Goal: Information Seeking & Learning: Learn about a topic

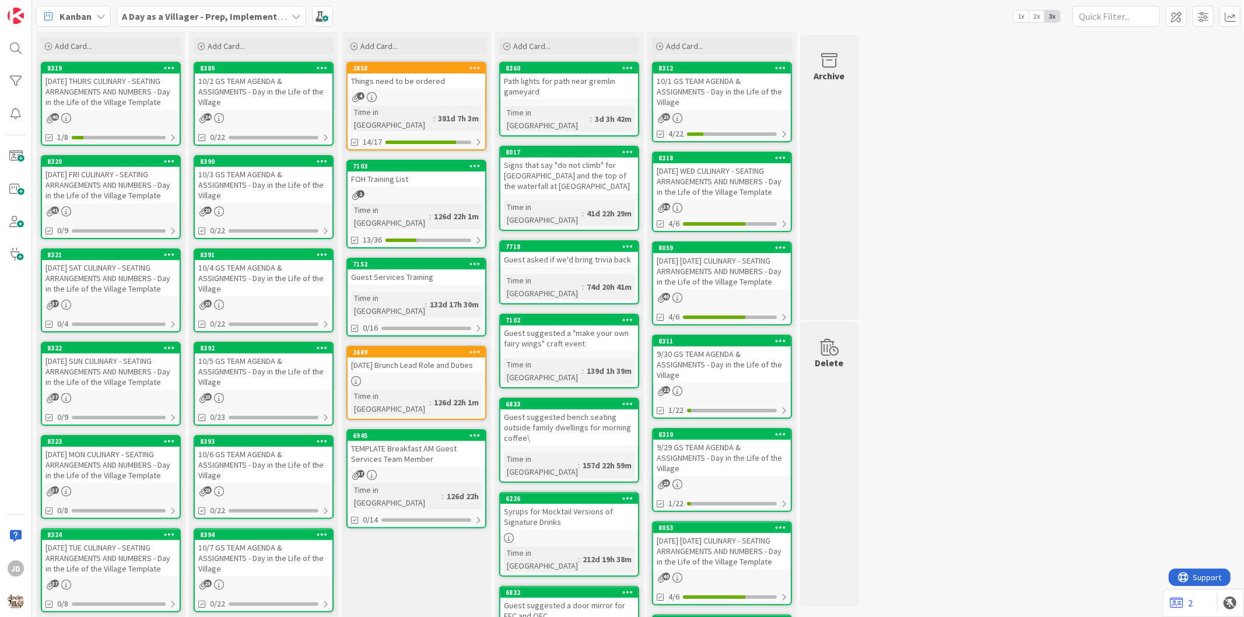
click at [254, 98] on div "10/2 GS TEAM AGENDA & ASSIGNMENTS - Day in the Life of the Village" at bounding box center [264, 92] width 138 height 36
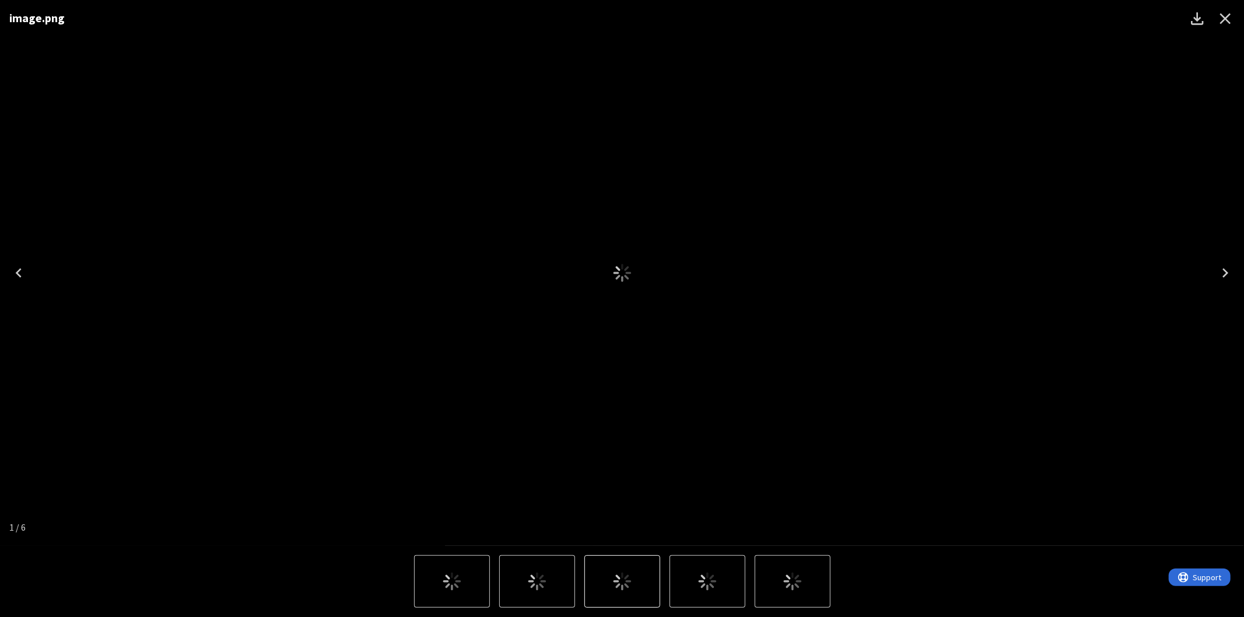
click at [1226, 18] on icon "Close" at bounding box center [1226, 18] width 11 height 11
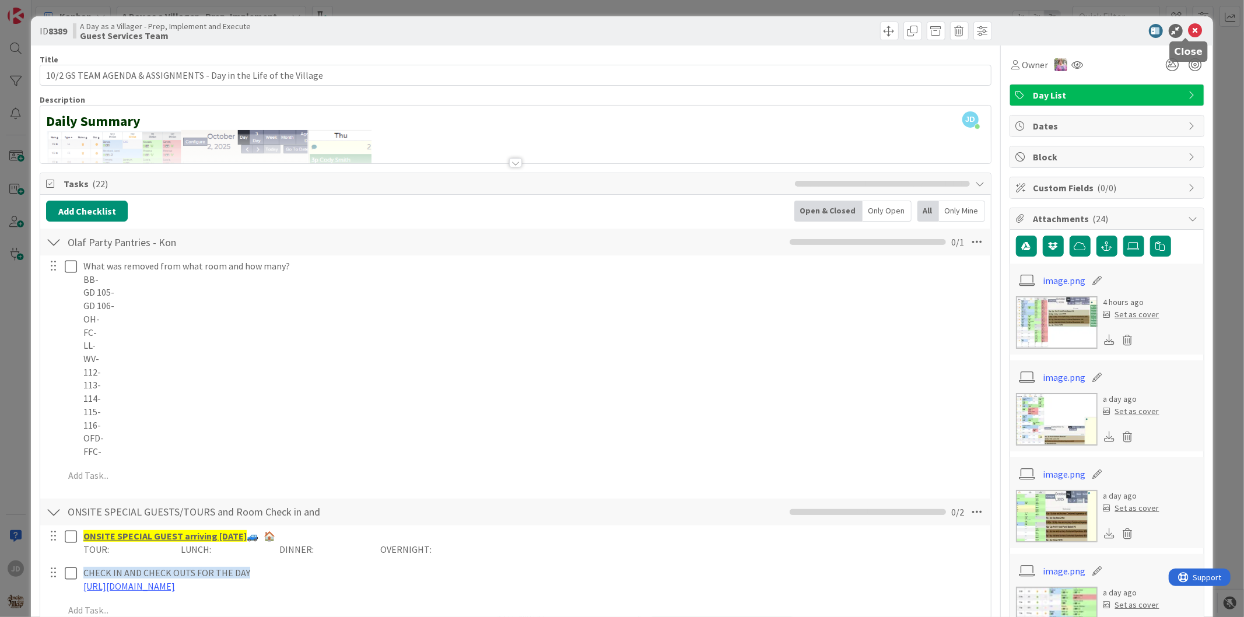
click at [1189, 32] on icon at bounding box center [1196, 31] width 14 height 14
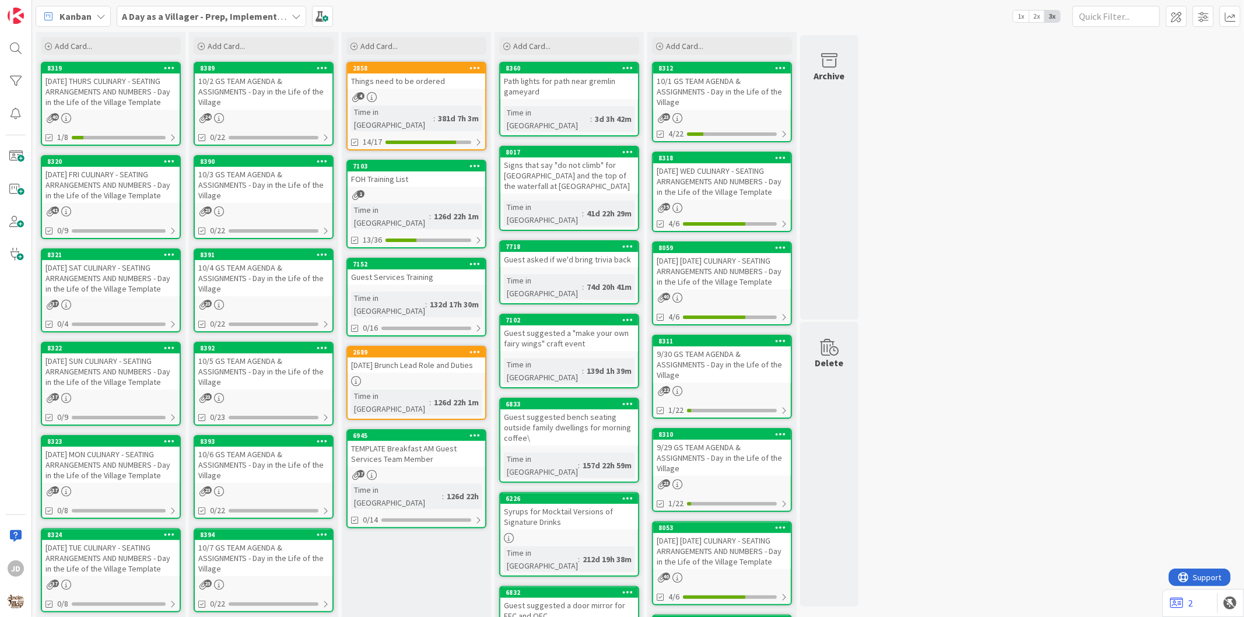
click at [144, 97] on div "[DATE] THURS CULINARY - SEATING ARRANGEMENTS AND NUMBERS - Day in the Life of t…" at bounding box center [111, 92] width 138 height 36
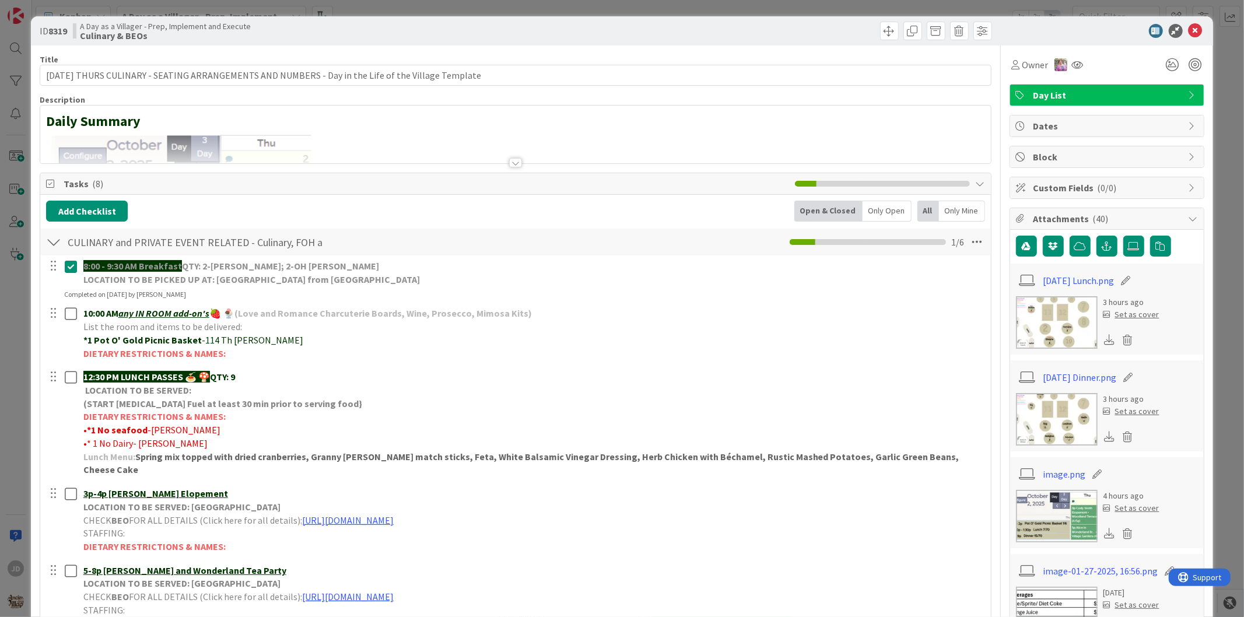
scroll to position [130, 0]
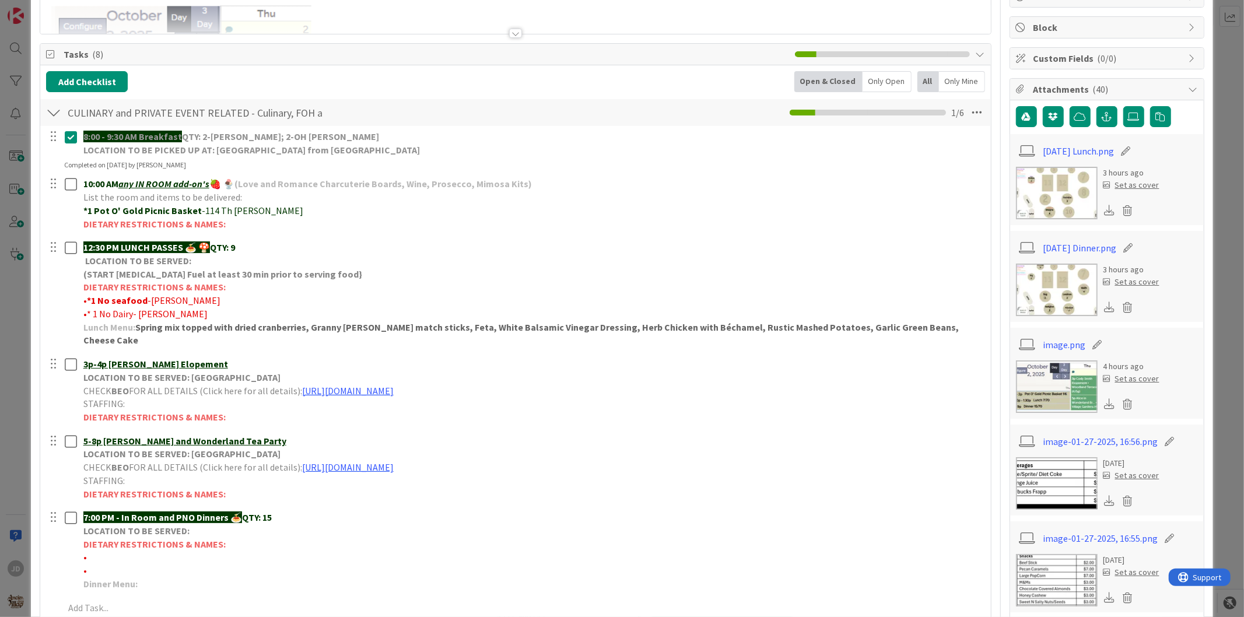
click at [1016, 188] on img at bounding box center [1057, 193] width 82 height 53
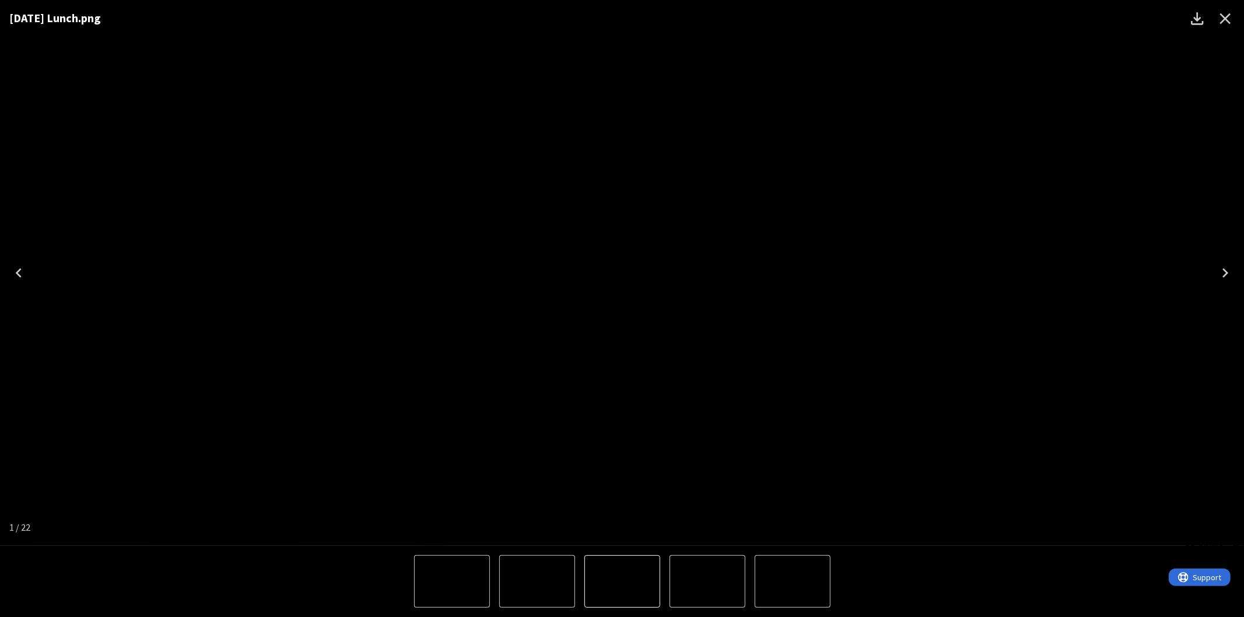
click at [1219, 16] on icon "Close" at bounding box center [1225, 18] width 19 height 19
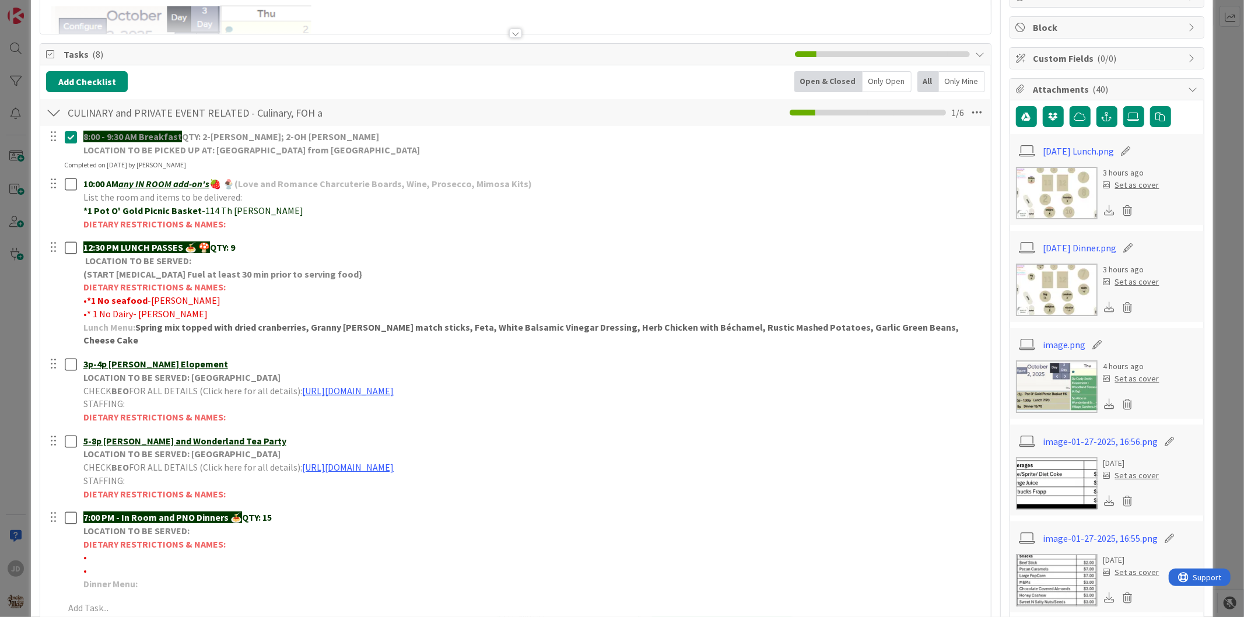
scroll to position [0, 0]
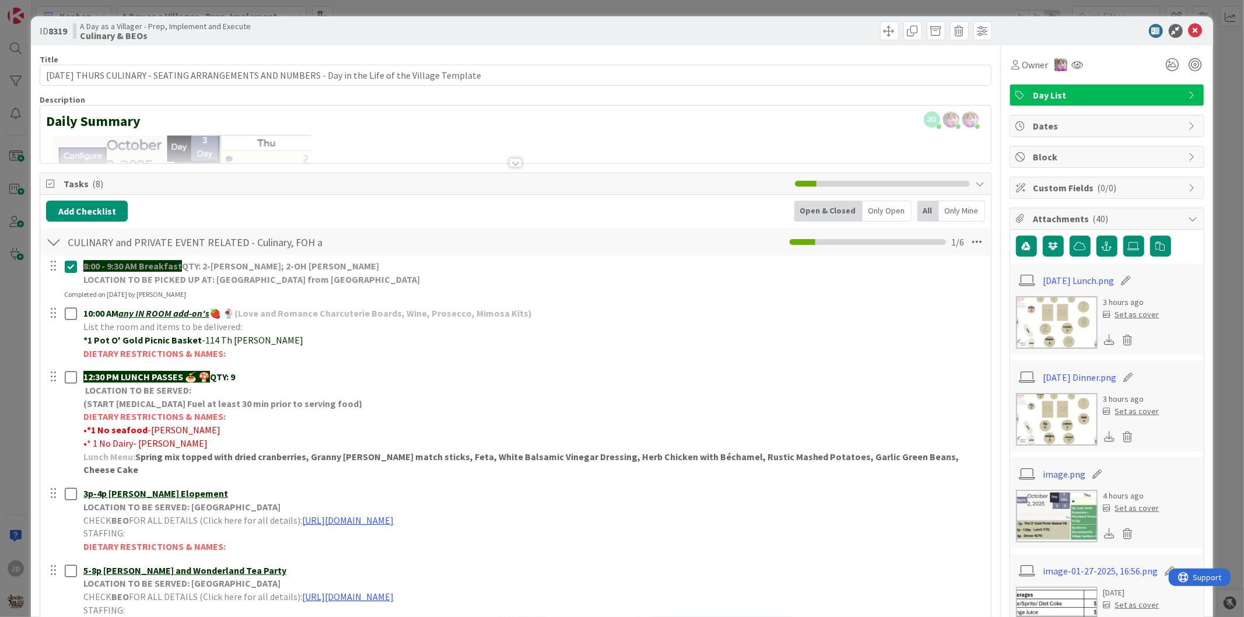
click at [1189, 30] on icon at bounding box center [1196, 31] width 14 height 14
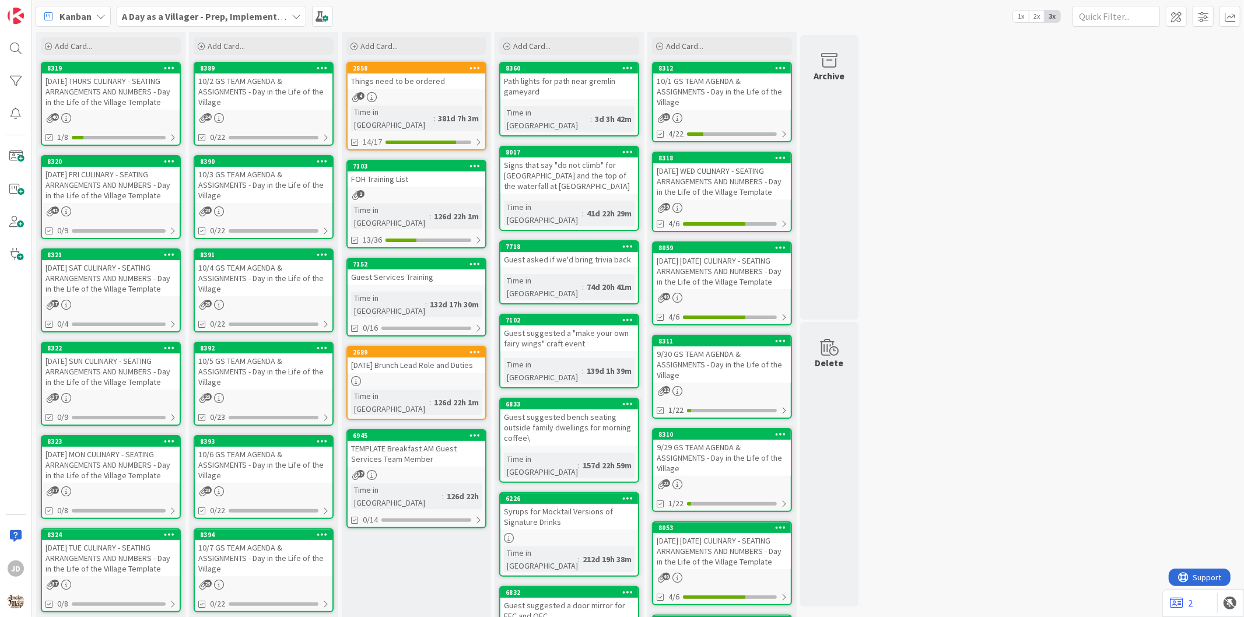
click at [257, 88] on div "10/2 GS TEAM AGENDA & ASSIGNMENTS - Day in the Life of the Village" at bounding box center [264, 92] width 138 height 36
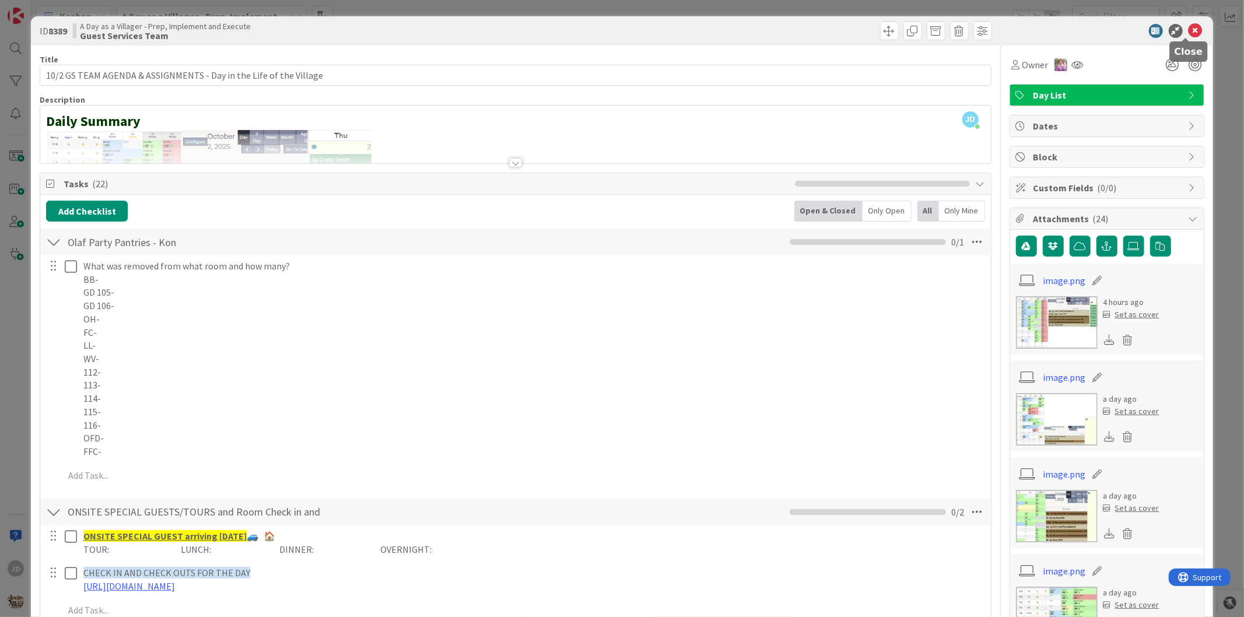
click at [1189, 27] on icon at bounding box center [1196, 31] width 14 height 14
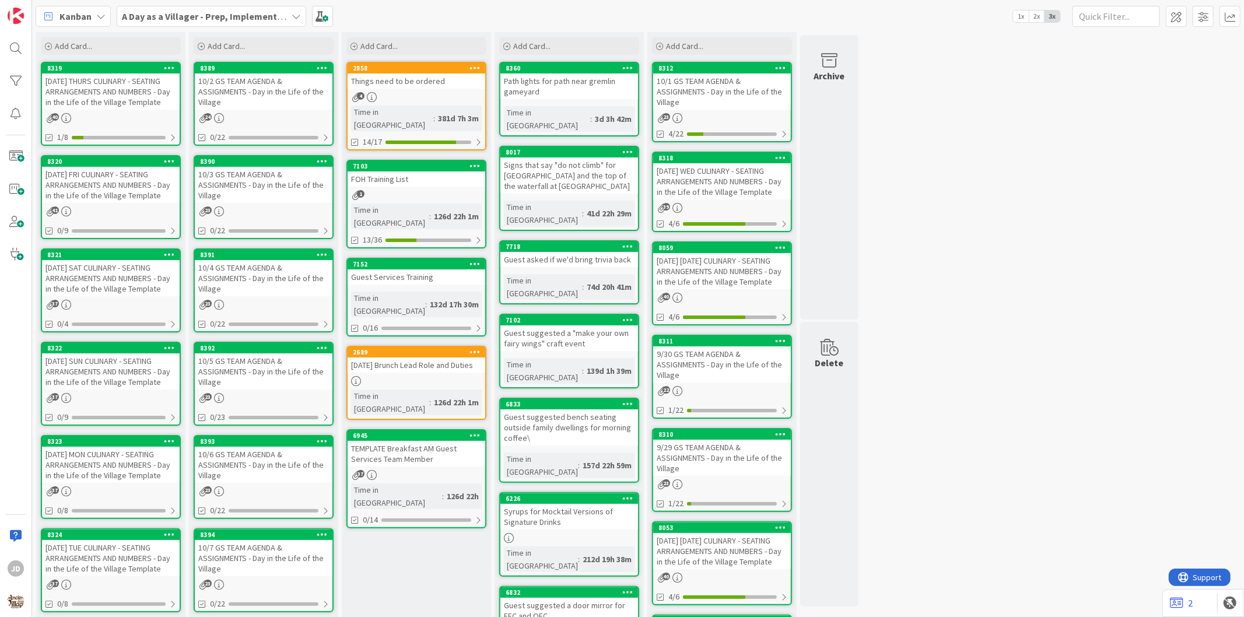
click at [141, 90] on div "[DATE] THURS CULINARY - SEATING ARRANGEMENTS AND NUMBERS - Day in the Life of t…" at bounding box center [111, 92] width 138 height 36
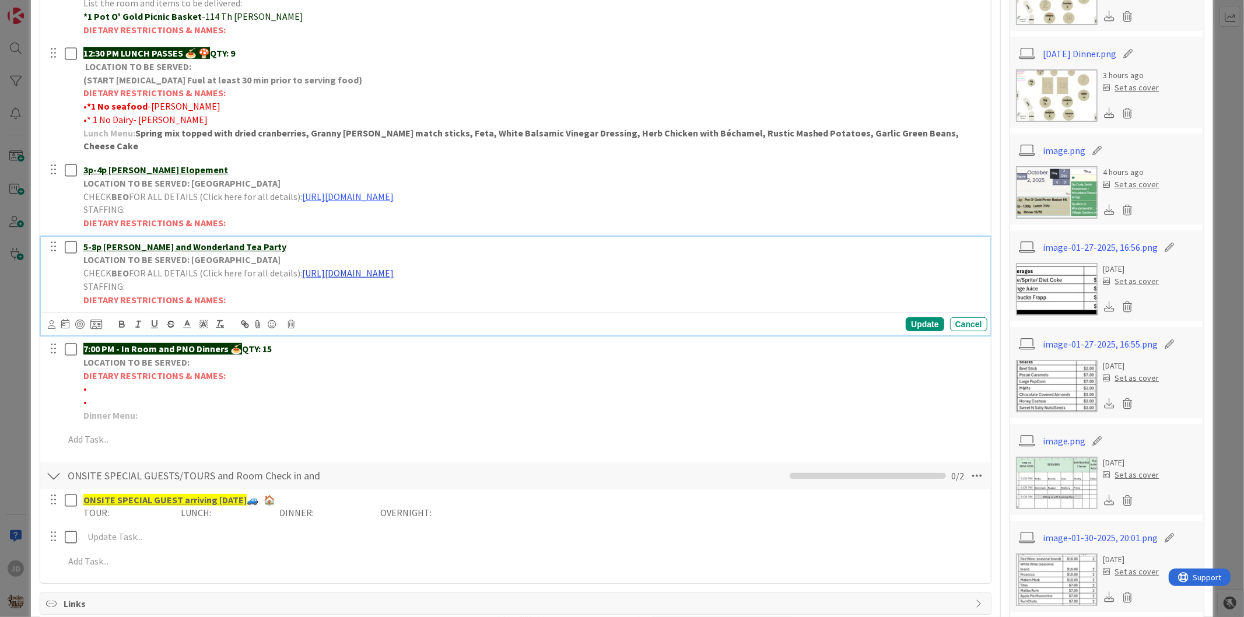
click at [394, 267] on link "[URL][DOMAIN_NAME]" at bounding box center [348, 273] width 92 height 12
click at [426, 288] on link "[URL][DOMAIN_NAME]" at bounding box center [439, 295] width 80 height 15
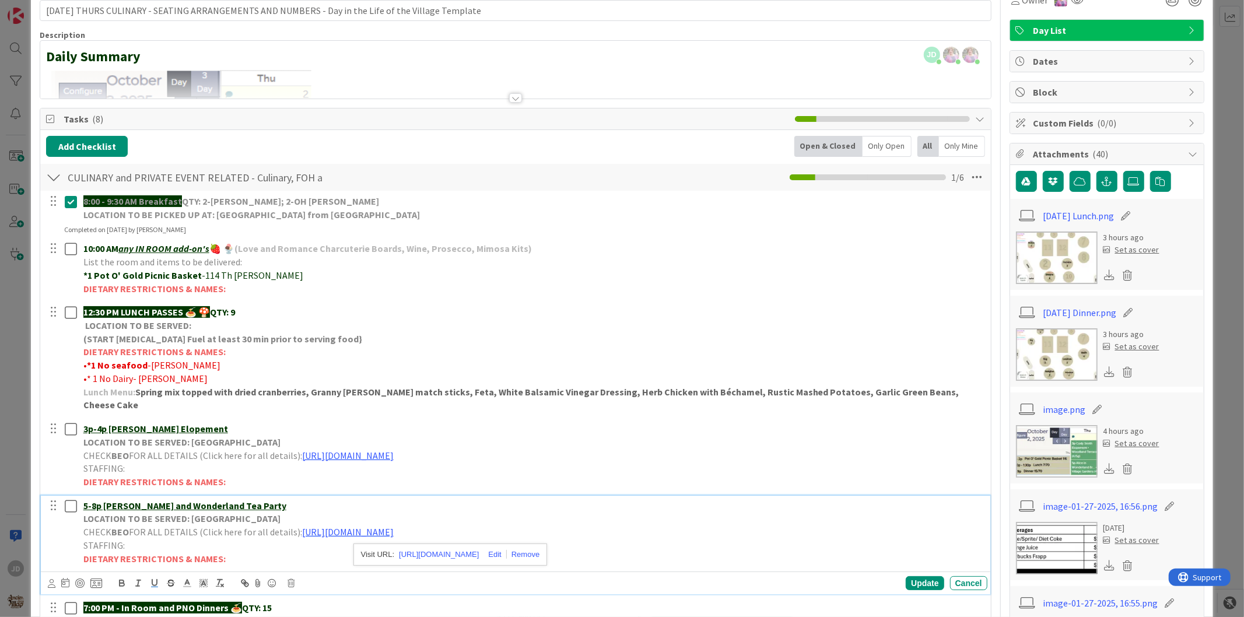
click at [1043, 253] on img at bounding box center [1057, 258] width 82 height 53
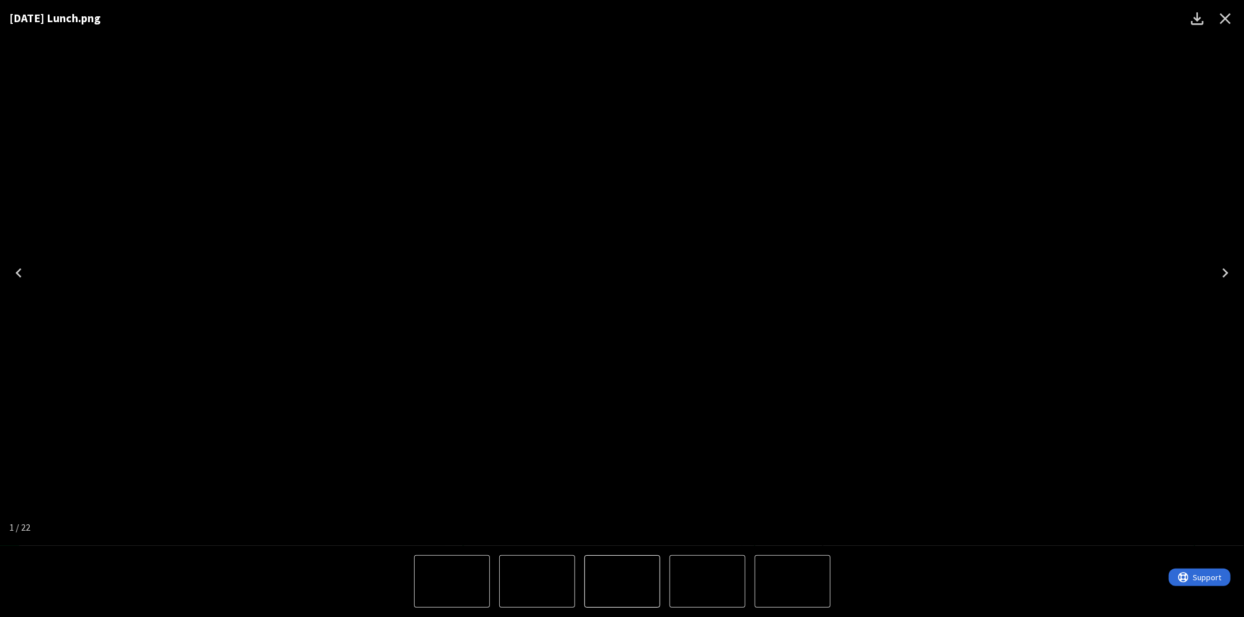
drag, startPoint x: 1244, startPoint y: 6, endPoint x: 187, endPoint y: 333, distance: 1105.8
click at [187, 333] on div "[DATE] Lunch.png" at bounding box center [622, 273] width 1244 height 546
drag, startPoint x: 1244, startPoint y: 15, endPoint x: 1238, endPoint y: 21, distance: 8.3
click at [1238, 21] on div "Lightbox" at bounding box center [1211, 18] width 65 height 37
click at [623, 273] on img "1 of 22" at bounding box center [623, 273] width 0 height 0
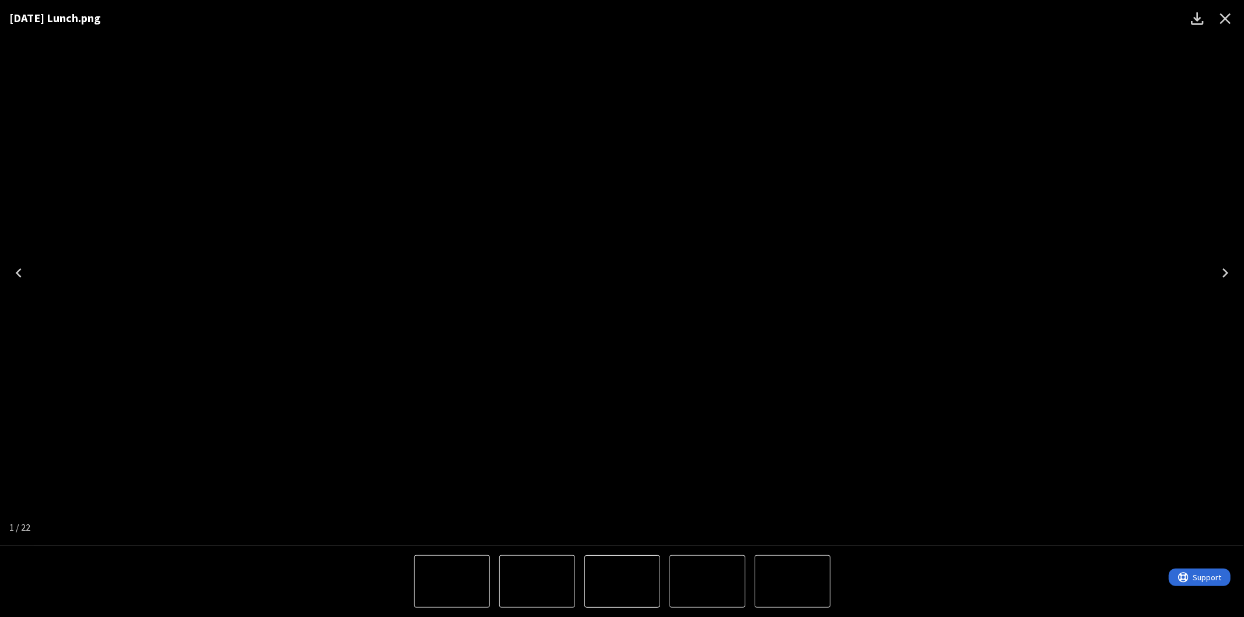
click at [623, 273] on img "1 of 22" at bounding box center [623, 273] width 0 height 0
click at [1239, 16] on button "Close" at bounding box center [1226, 19] width 28 height 28
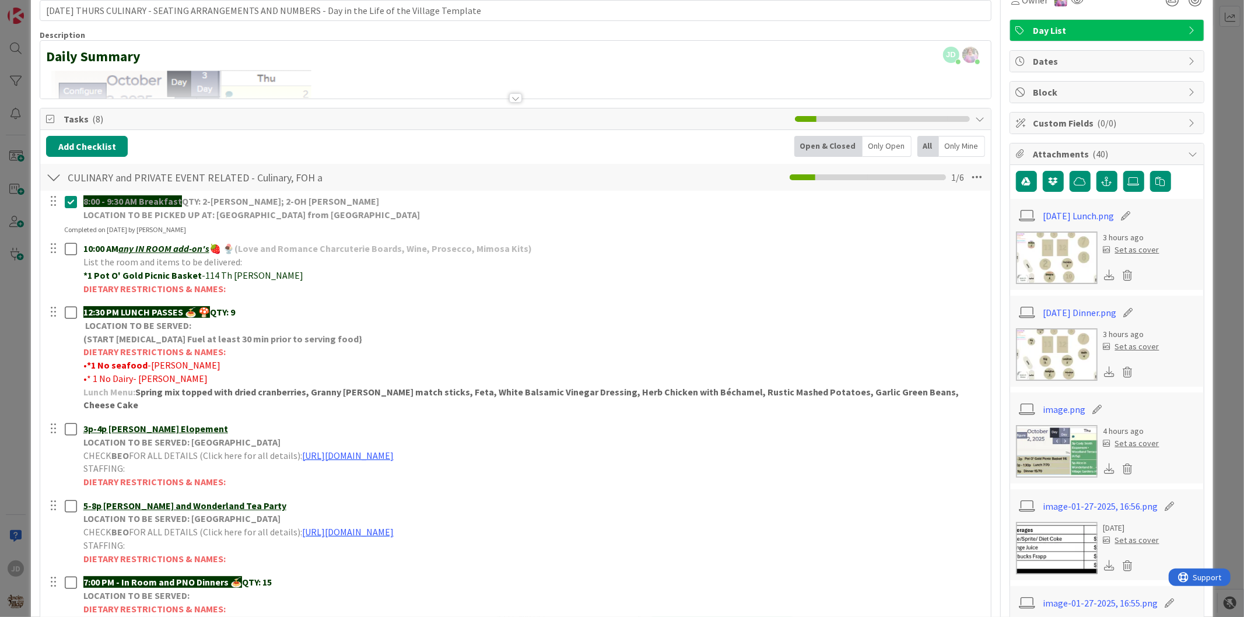
scroll to position [0, 0]
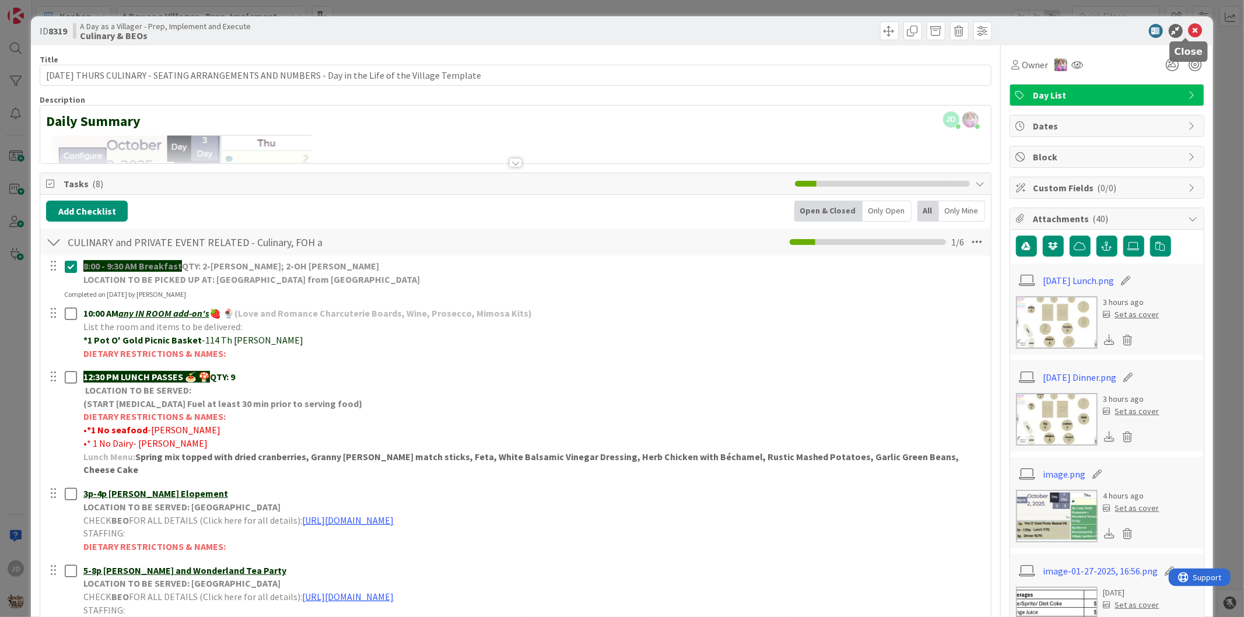
click at [1189, 31] on icon at bounding box center [1196, 31] width 14 height 14
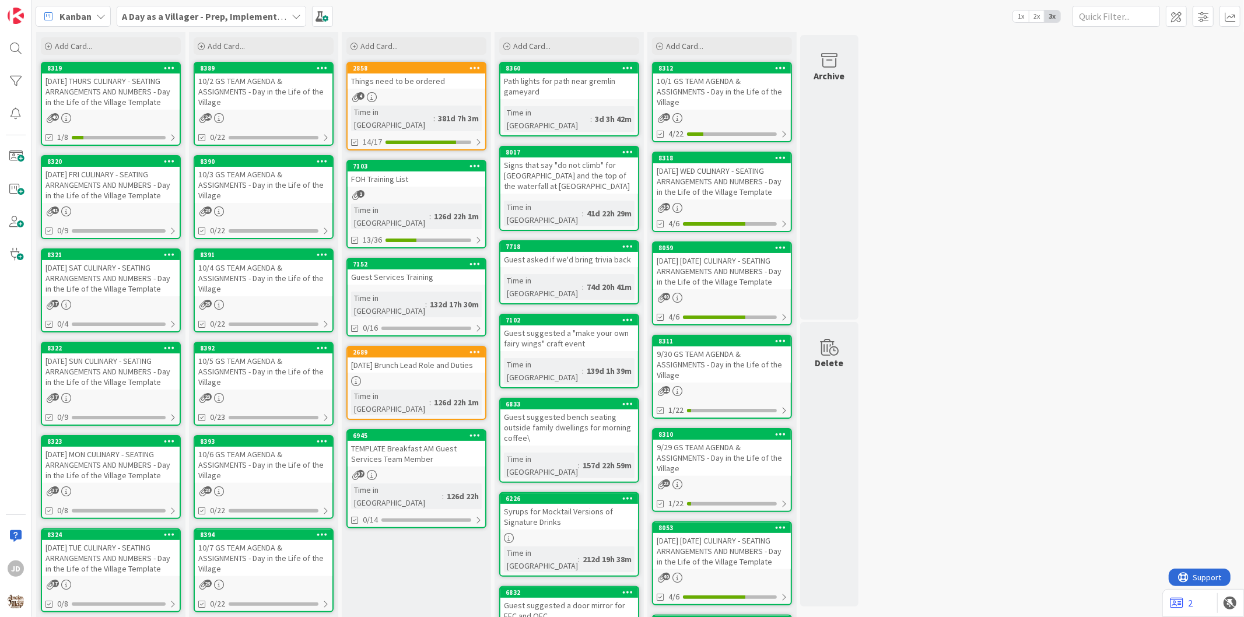
click at [95, 86] on div "[DATE] THURS CULINARY - SEATING ARRANGEMENTS AND NUMBERS - Day in the Life of t…" at bounding box center [111, 92] width 138 height 36
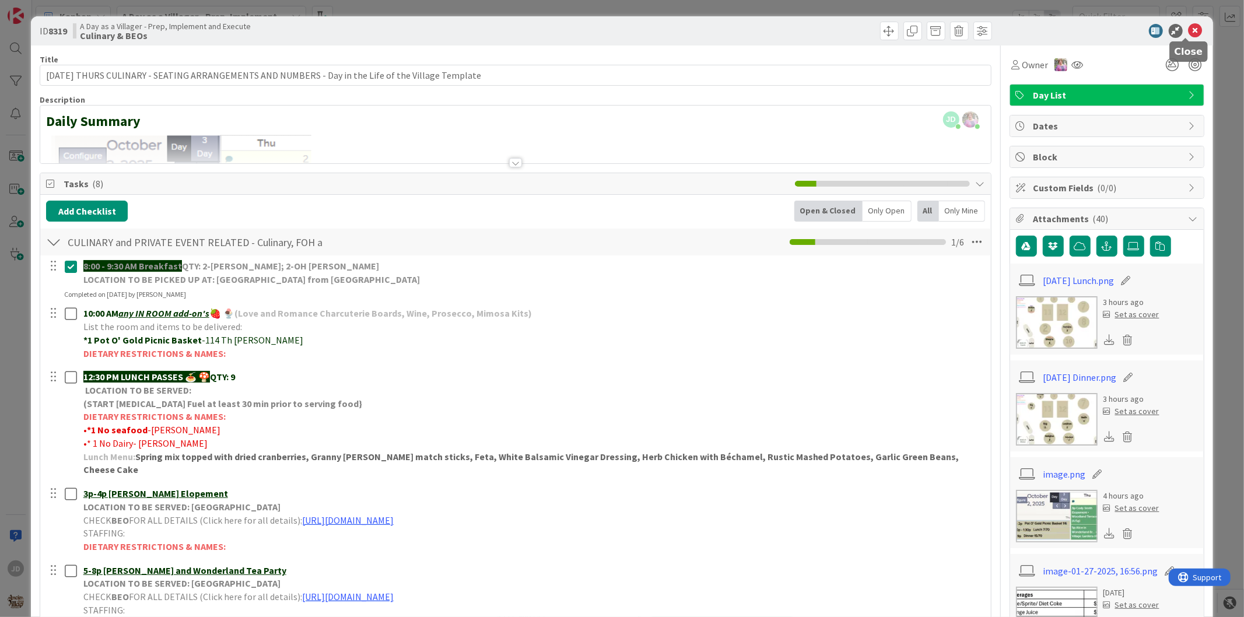
click at [1189, 32] on icon at bounding box center [1196, 31] width 14 height 14
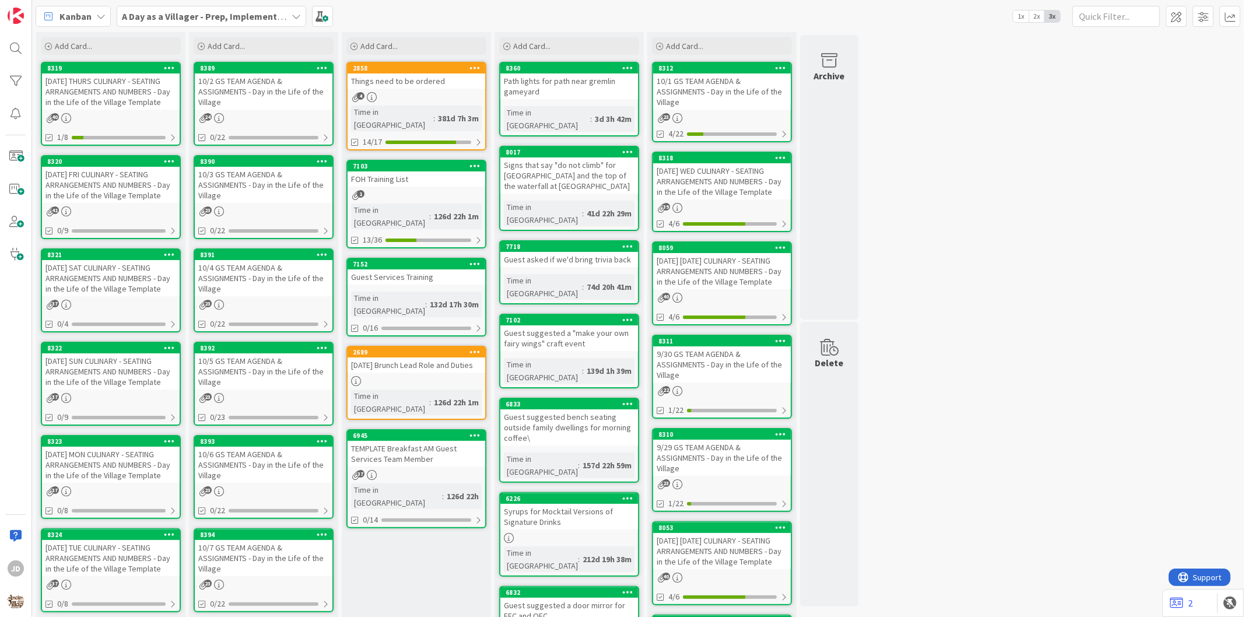
click at [216, 194] on div "10/3 GS TEAM AGENDA & ASSIGNMENTS - Day in the Life of the Village" at bounding box center [264, 185] width 138 height 36
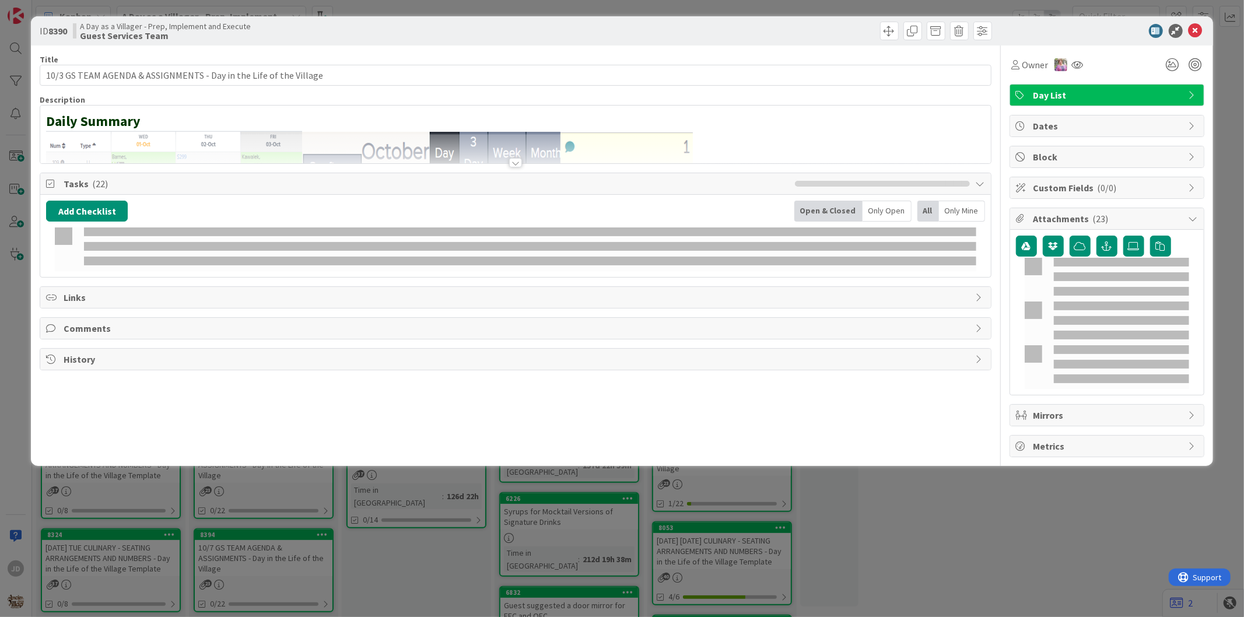
click at [1196, 33] on div "ID 8390 A Day as a Villager - Prep, Implement and Execute Guest Services Team" at bounding box center [622, 30] width 1182 height 29
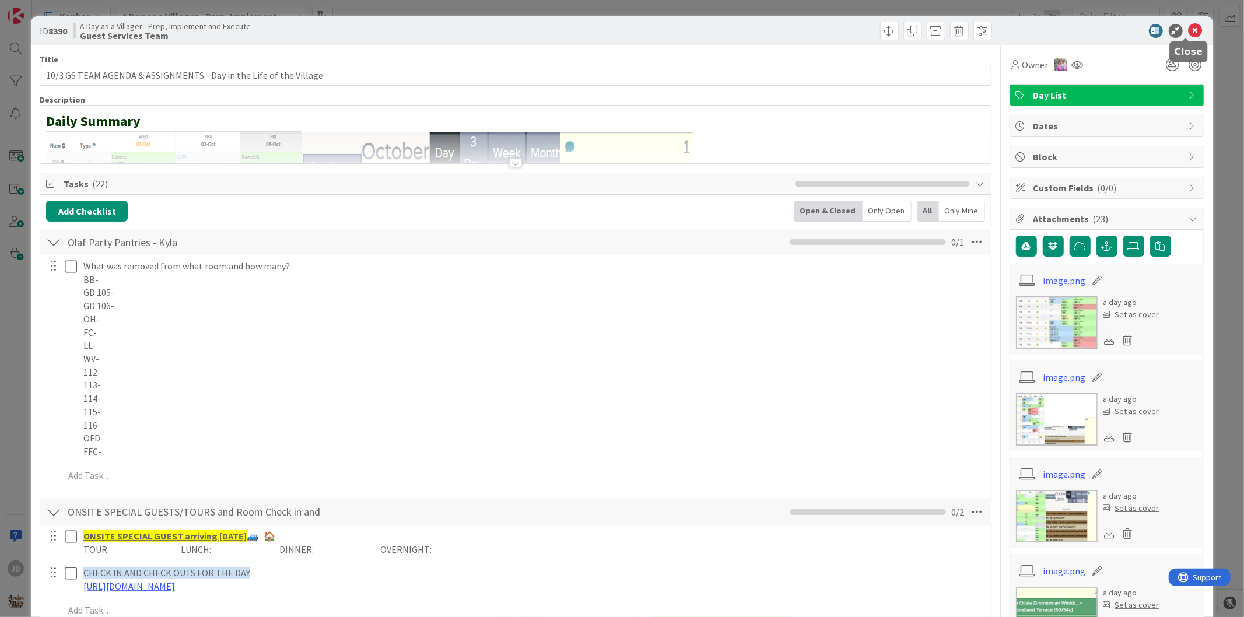
click at [1189, 29] on icon at bounding box center [1196, 31] width 14 height 14
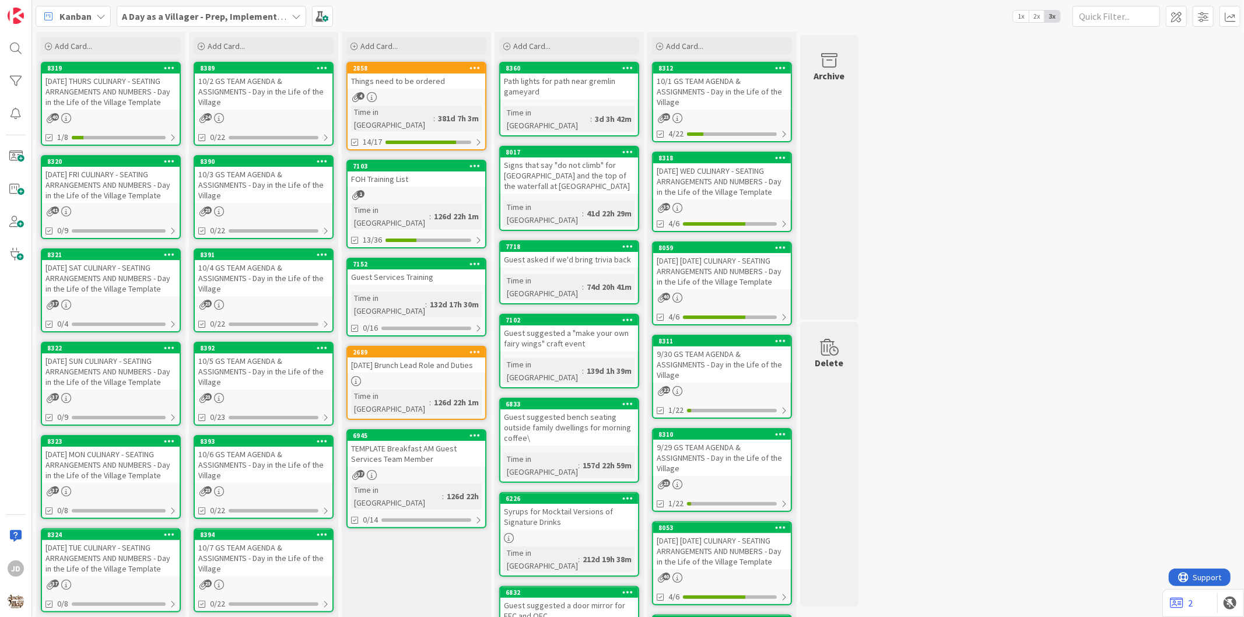
click at [270, 74] on div "10/2 GS TEAM AGENDA & ASSIGNMENTS - Day in the Life of the Village" at bounding box center [264, 92] width 138 height 36
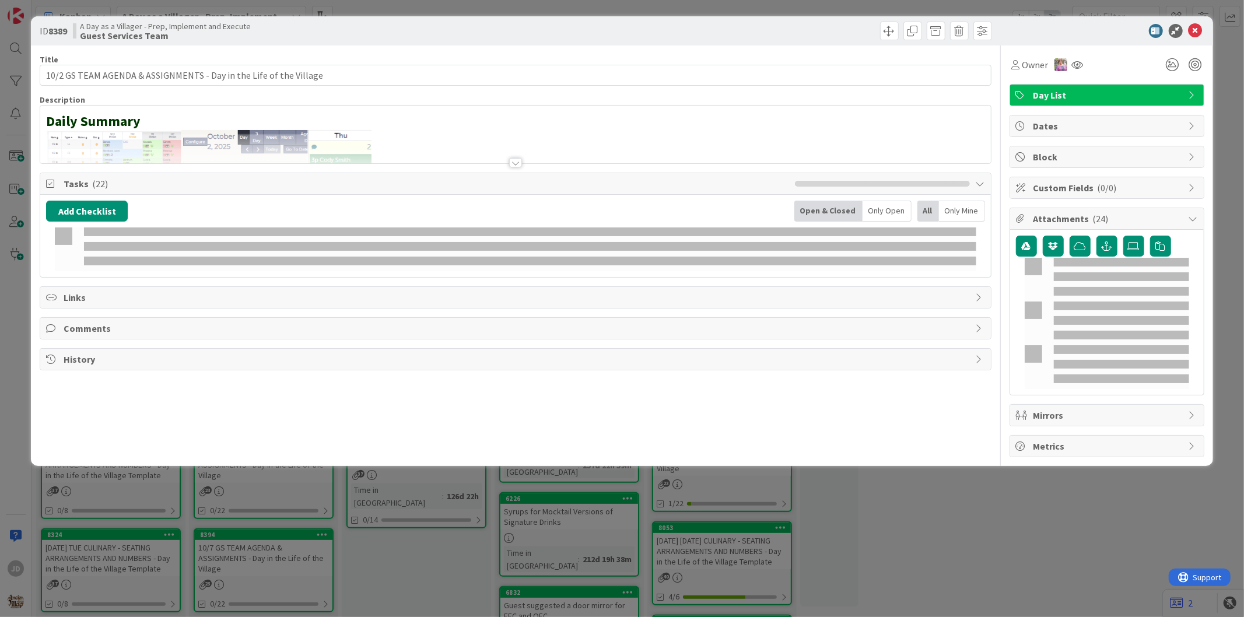
click at [1037, 617] on html "JD Kanban A Day as a Villager - Prep, Implement and Execute 1x 2x 3x 30 Culinar…" at bounding box center [622, 308] width 1244 height 617
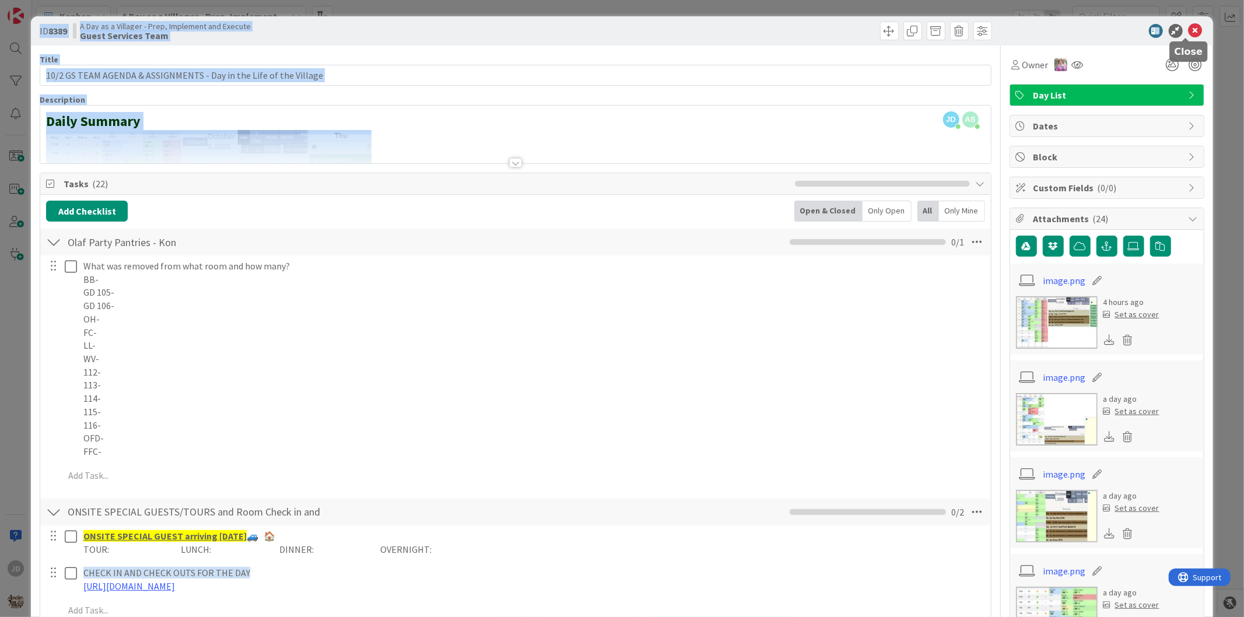
click at [1189, 32] on icon at bounding box center [1196, 31] width 14 height 14
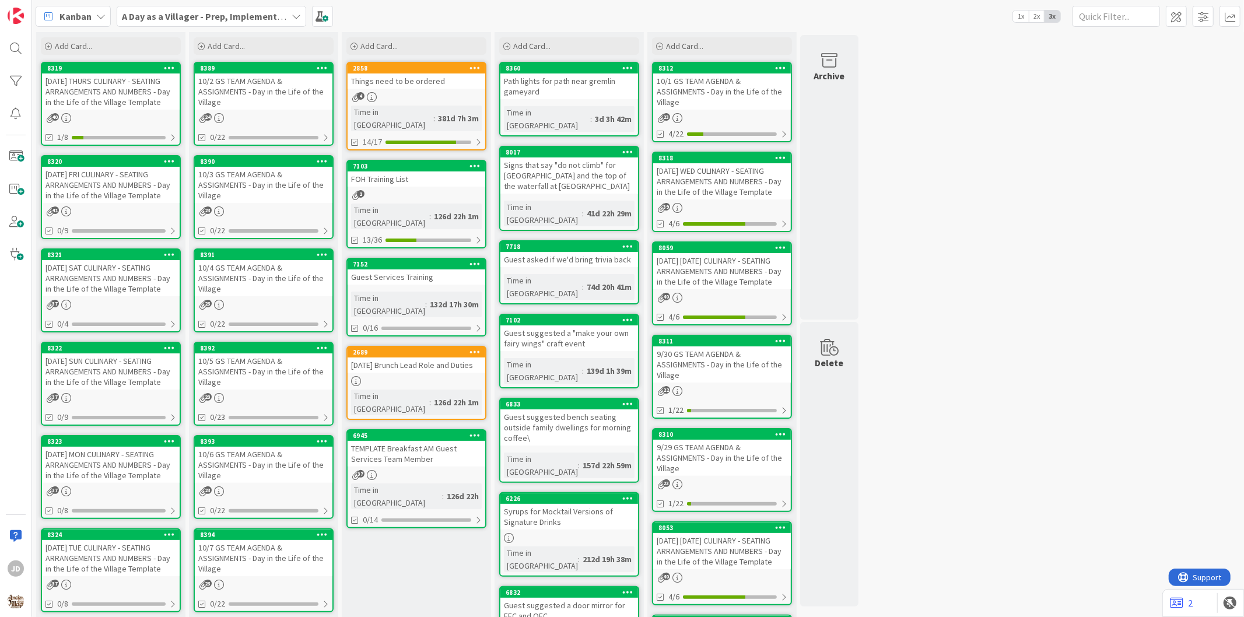
click at [89, 80] on div "[DATE] THURS CULINARY - SEATING ARRANGEMENTS AND NUMBERS - Day in the Life of t…" at bounding box center [111, 92] width 138 height 36
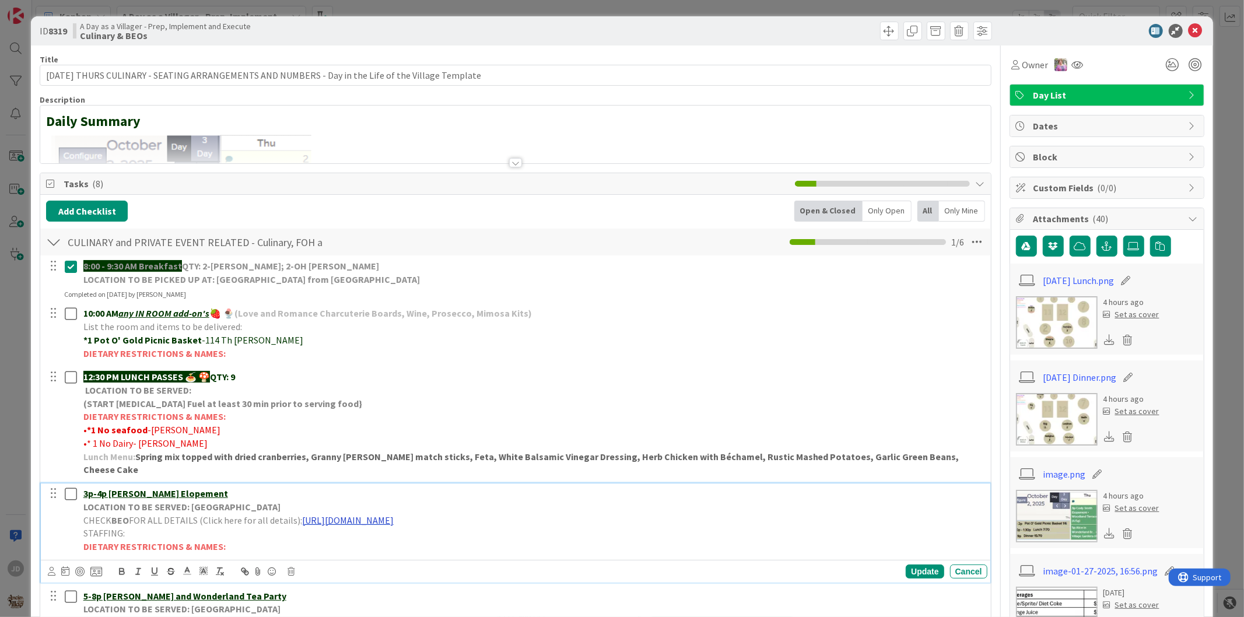
click at [358, 515] on link "[URL][DOMAIN_NAME]" at bounding box center [348, 521] width 92 height 12
click at [441, 536] on link "[URL][DOMAIN_NAME]" at bounding box center [443, 543] width 80 height 15
click at [483, 536] on link "[URL][DOMAIN_NAME]" at bounding box center [443, 543] width 80 height 15
click at [1189, 36] on icon at bounding box center [1196, 31] width 14 height 14
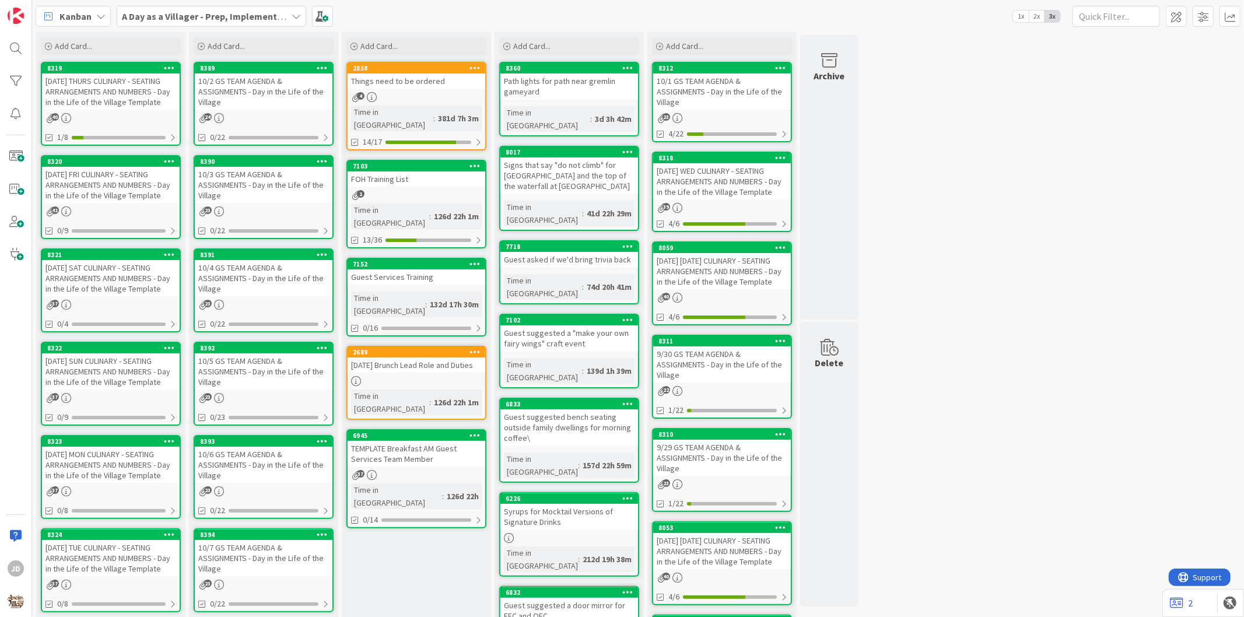
click at [317, 89] on div "10/2 GS TEAM AGENDA & ASSIGNMENTS - Day in the Life of the Village" at bounding box center [264, 92] width 138 height 36
